Goal: Information Seeking & Learning: Learn about a topic

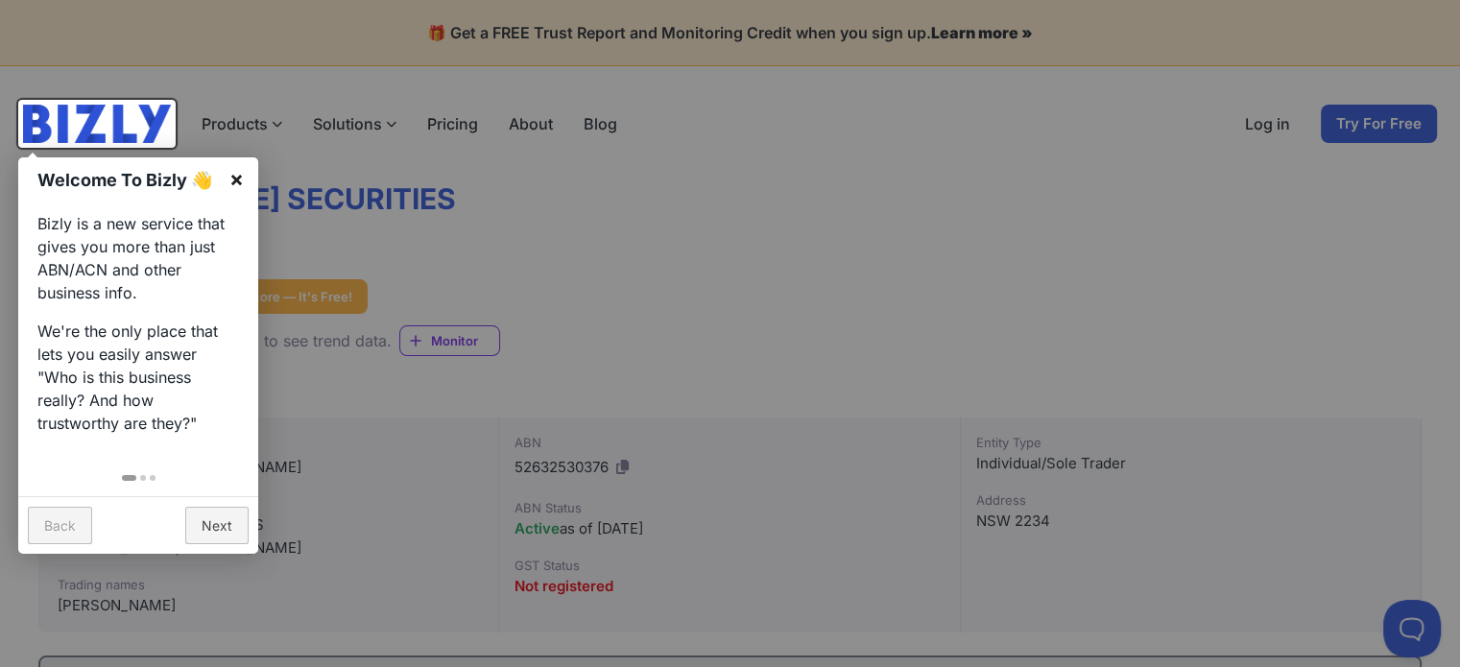
click at [234, 186] on link "×" at bounding box center [236, 178] width 43 height 43
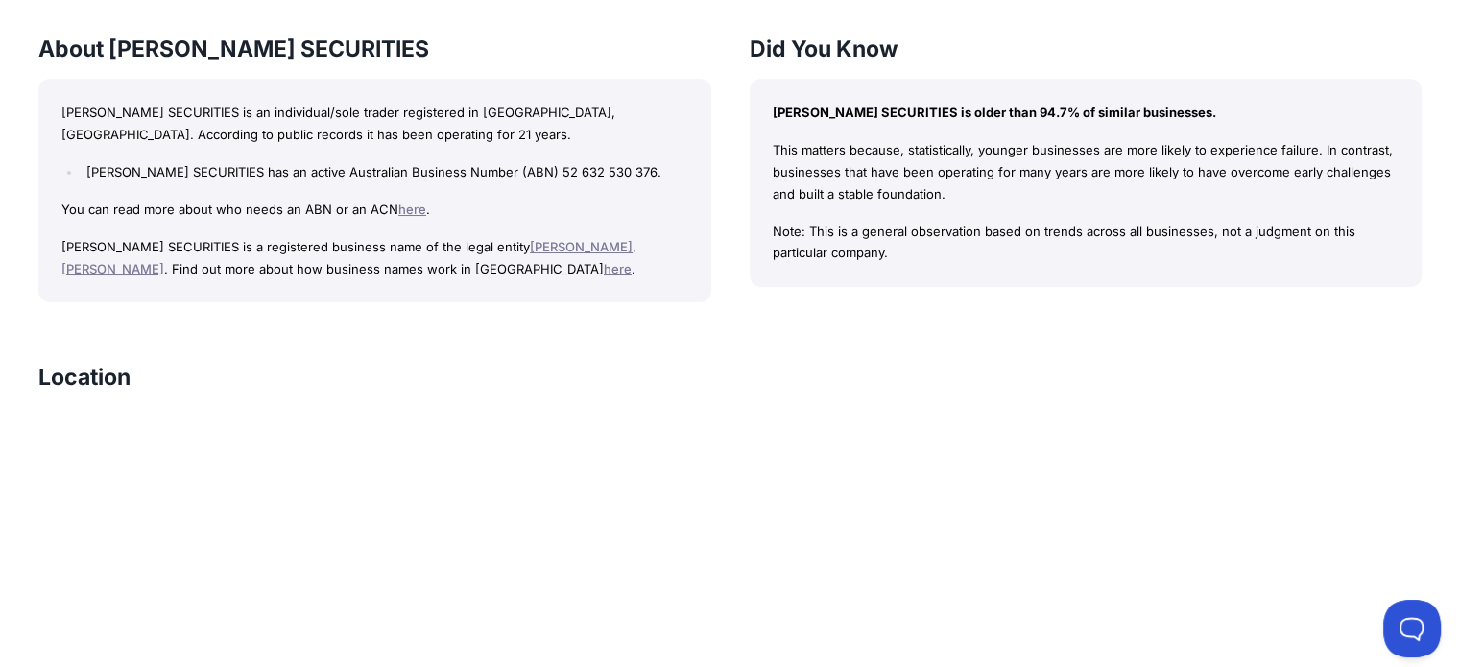
scroll to position [1343, 0]
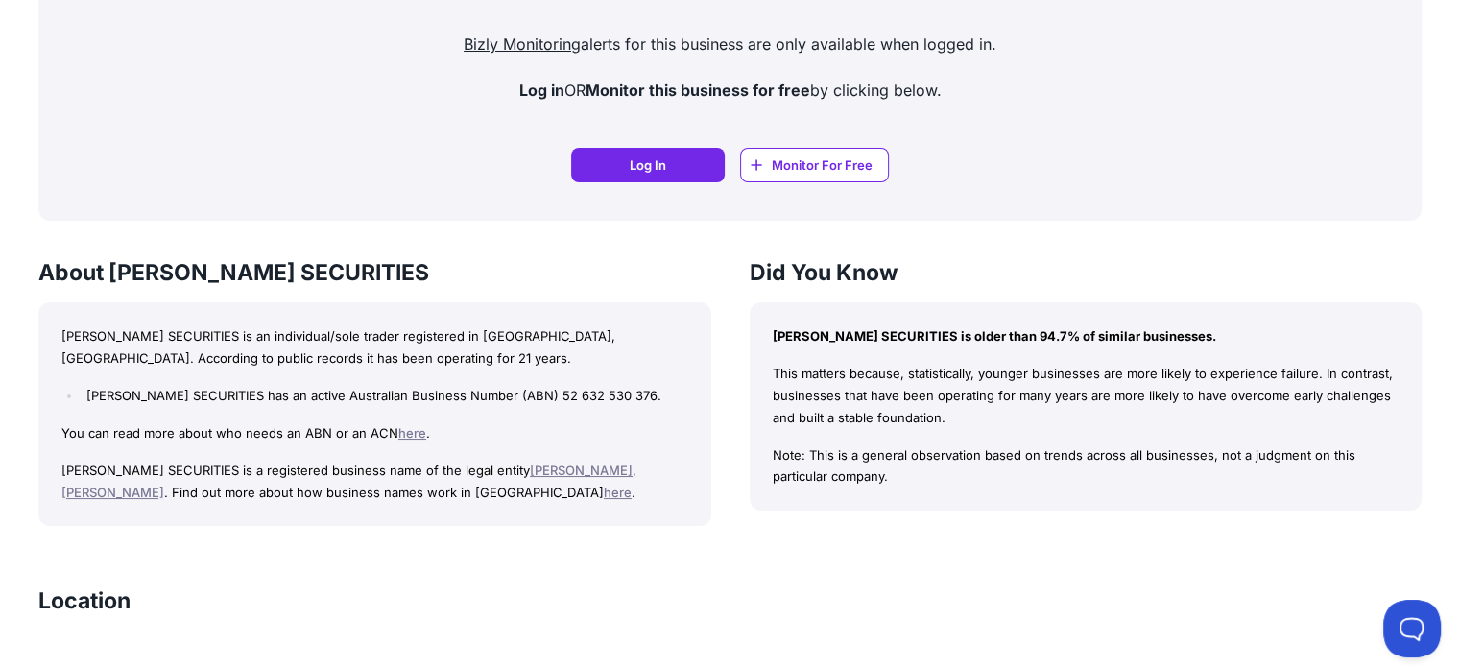
click at [409, 429] on link "here" at bounding box center [412, 432] width 28 height 15
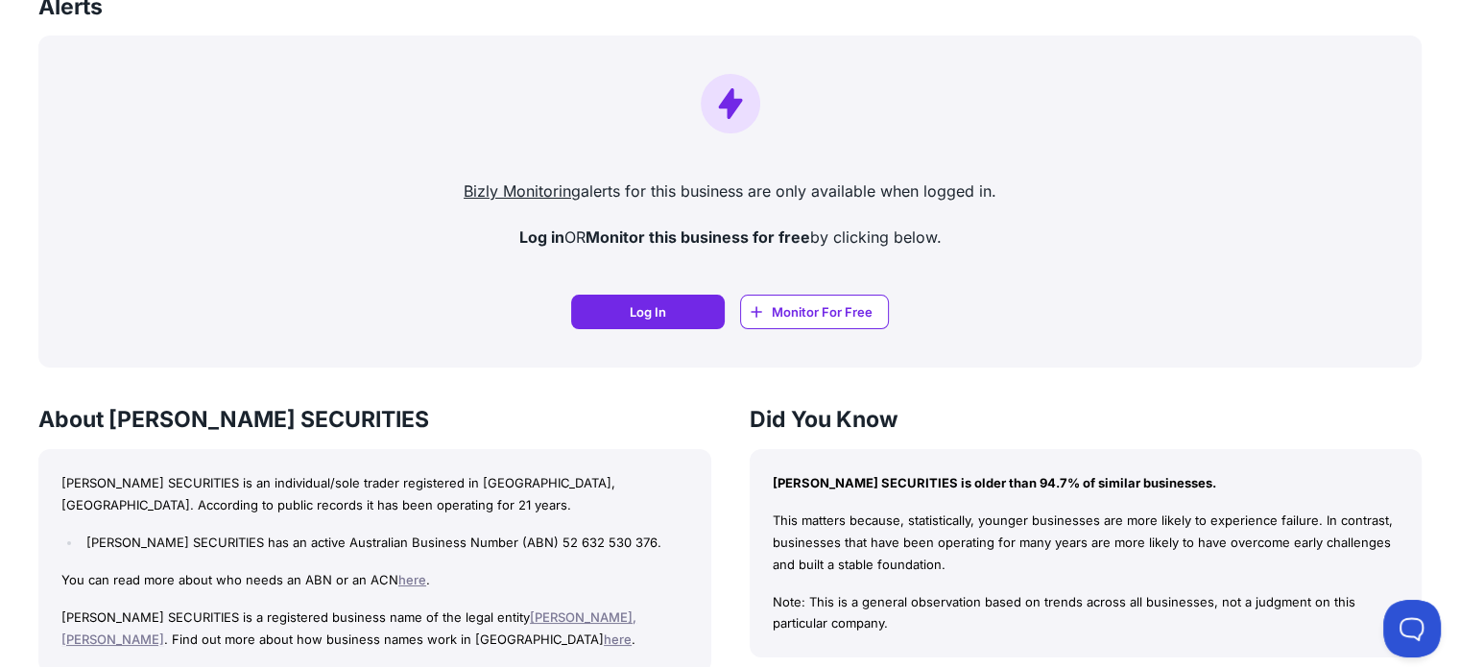
scroll to position [1420, 0]
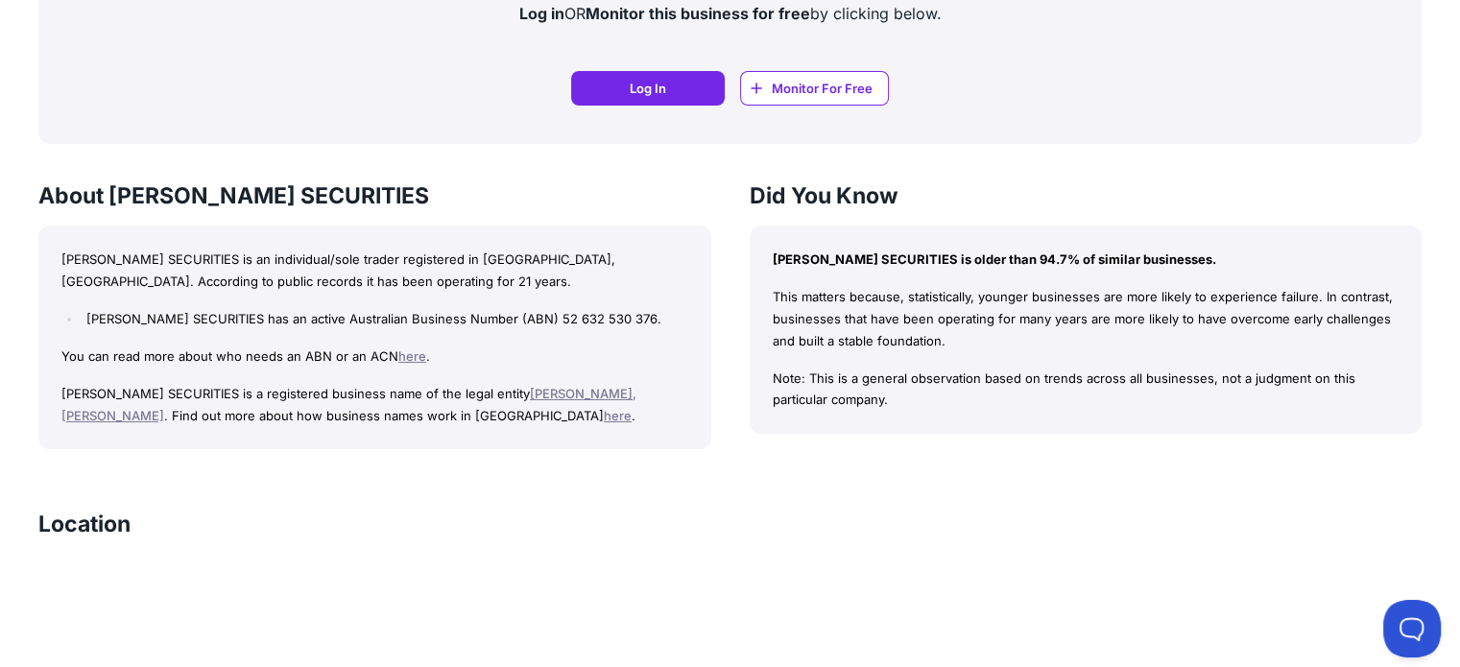
click at [560, 390] on link "[PERSON_NAME], [PERSON_NAME]" at bounding box center [348, 404] width 575 height 37
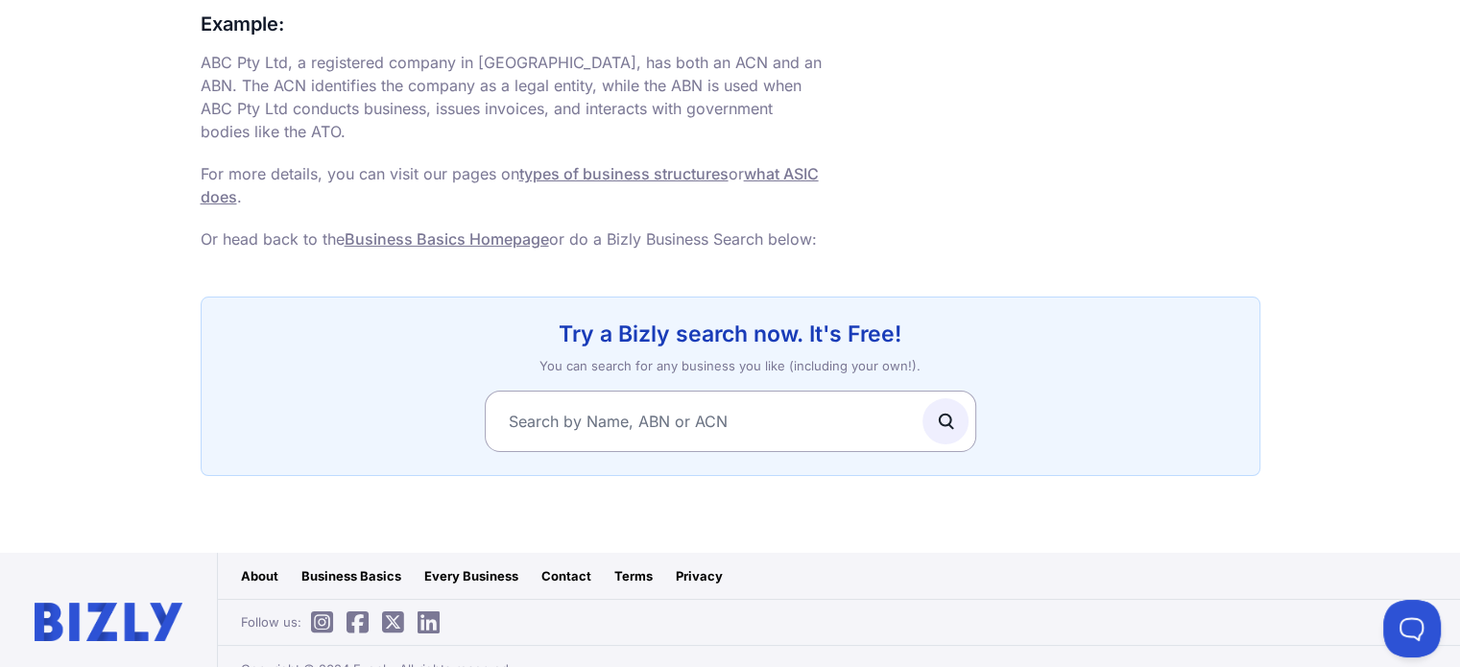
scroll to position [1231, 0]
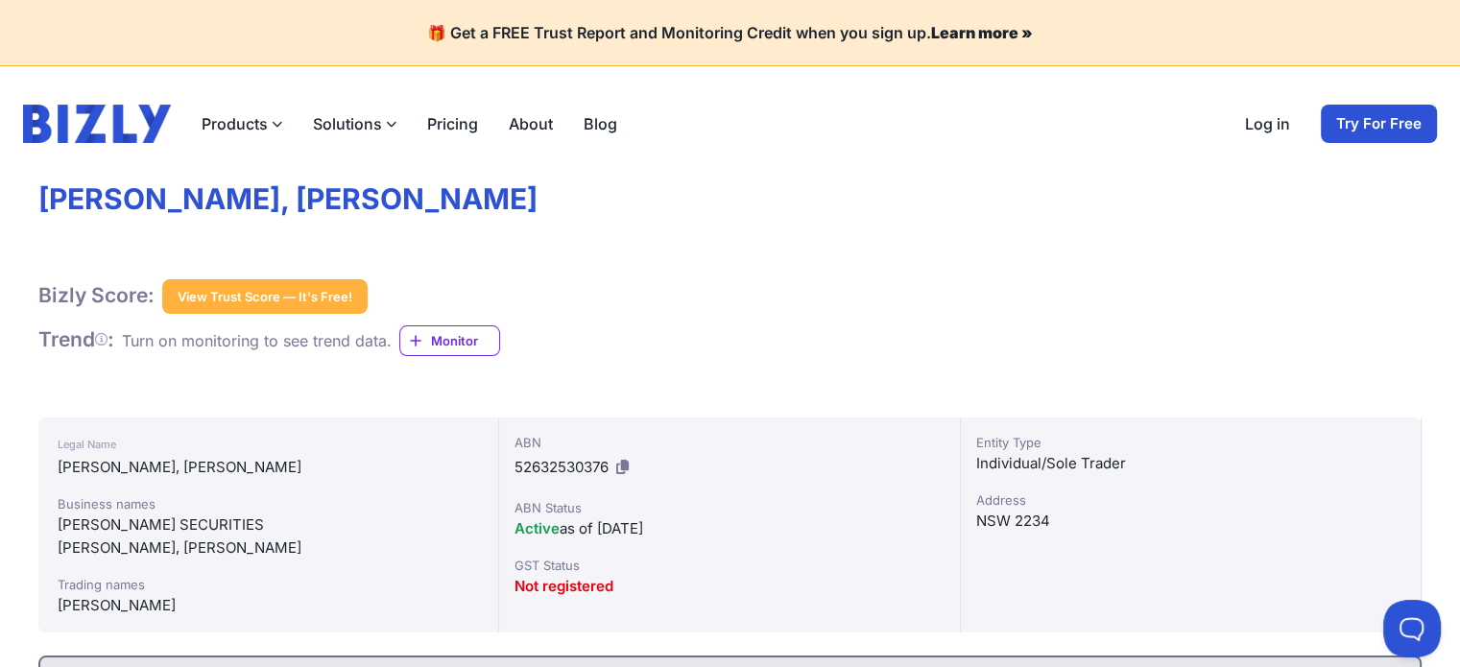
click at [445, 337] on span "Monitor" at bounding box center [465, 340] width 68 height 19
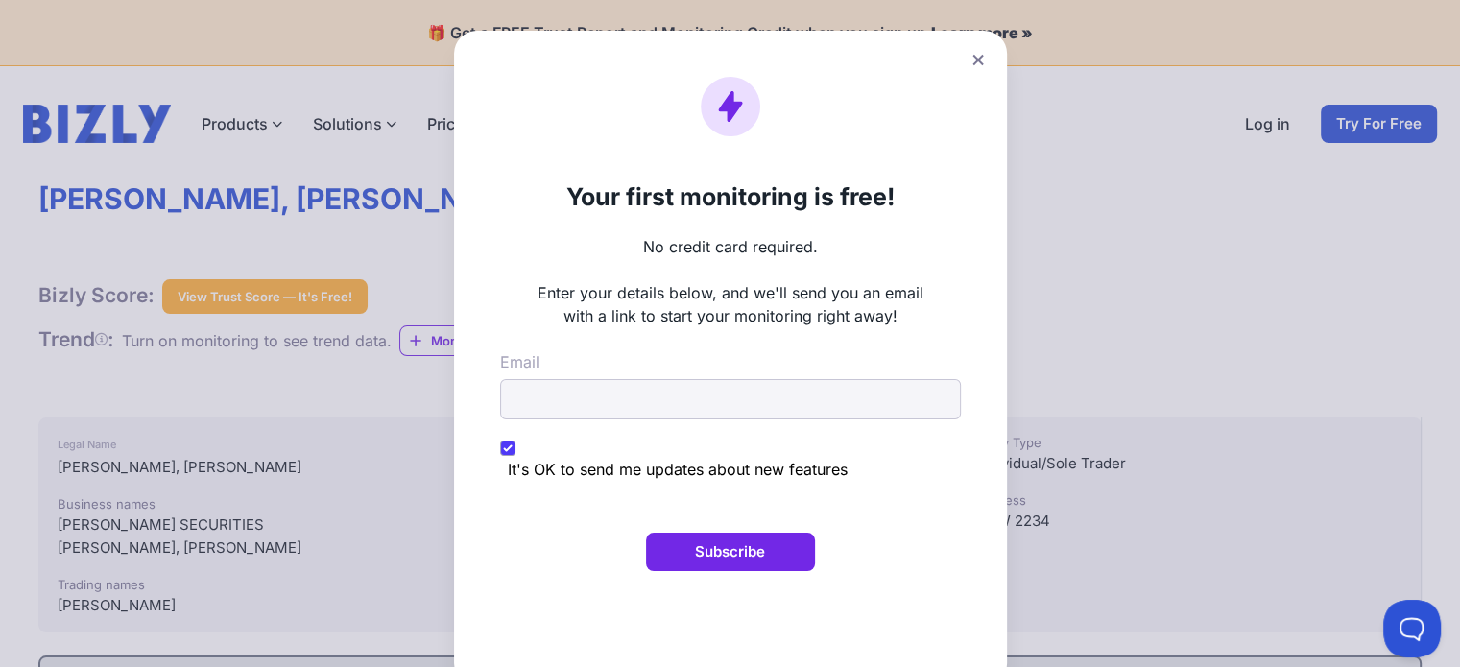
click at [978, 57] on icon at bounding box center [978, 60] width 12 height 12
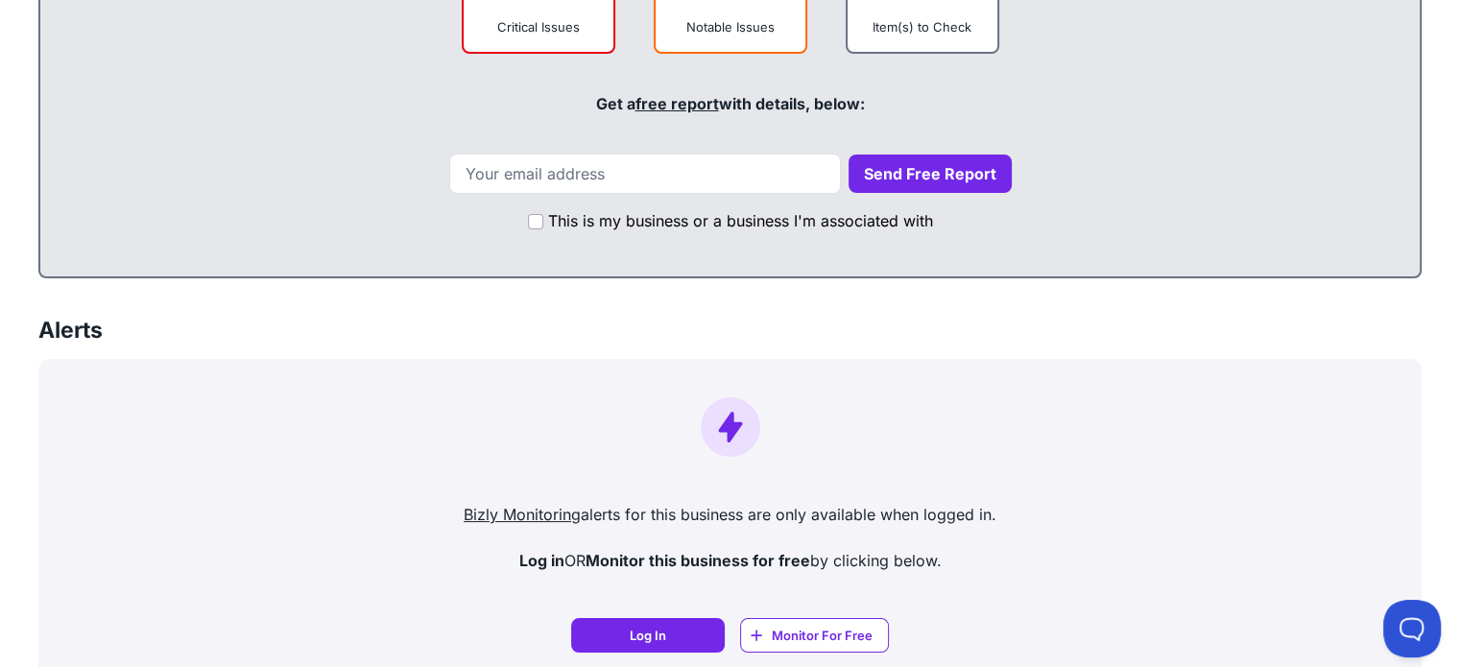
scroll to position [672, 0]
